Goal: Check status: Check status

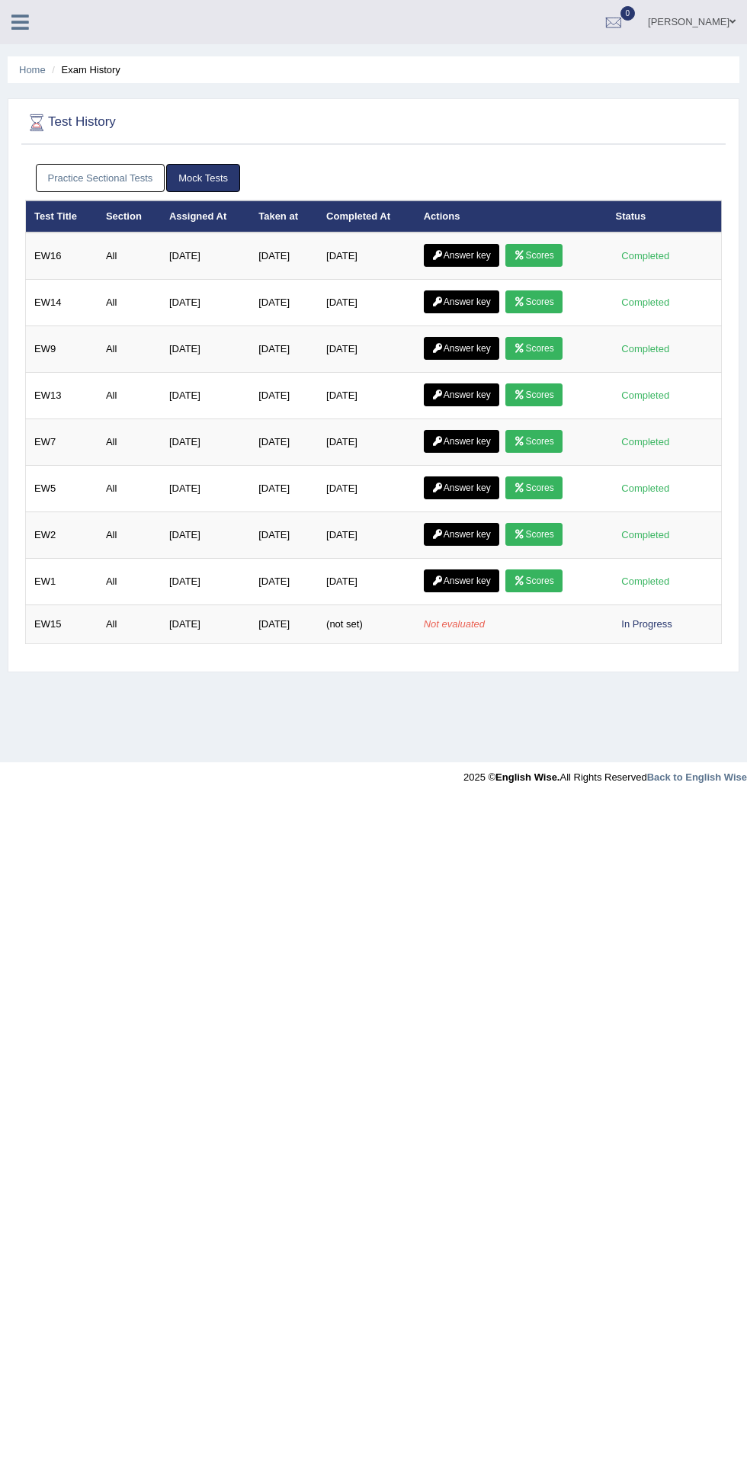
click at [479, 619] on em "Not evaluated" at bounding box center [454, 623] width 61 height 11
click at [234, 630] on td "[DATE]" at bounding box center [205, 624] width 89 height 39
click at [579, 631] on td "Not evaluated" at bounding box center [511, 624] width 192 height 39
